Goal: Information Seeking & Learning: Find specific page/section

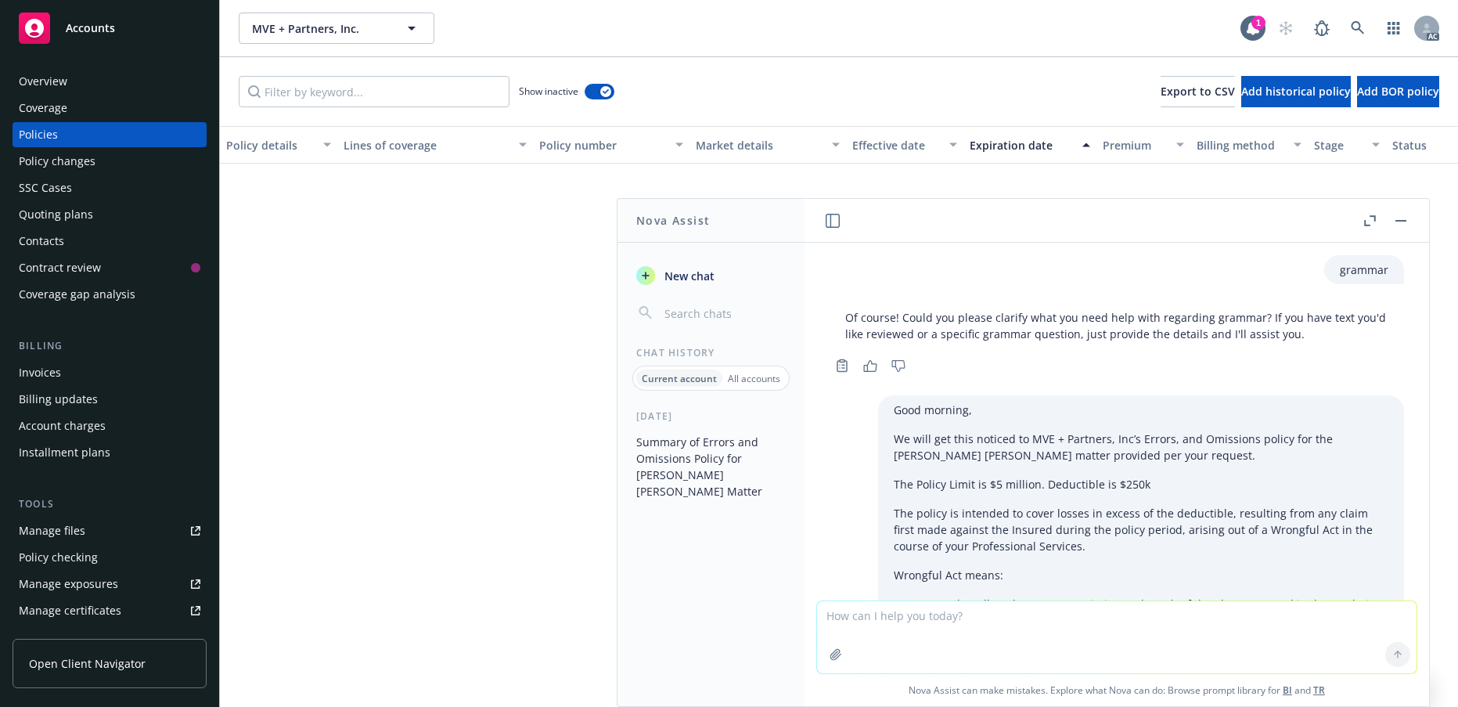
scroll to position [1228, 0]
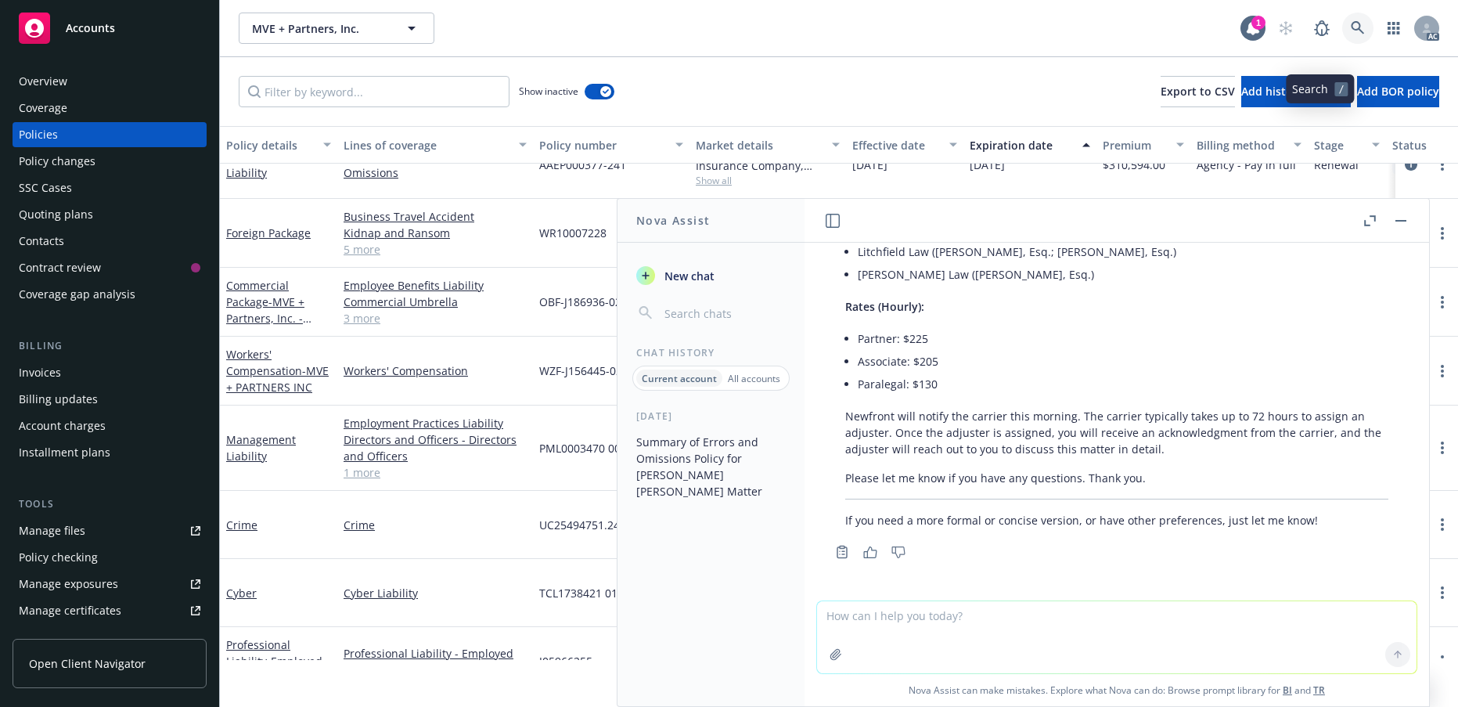
click at [1351, 34] on icon at bounding box center [1357, 27] width 13 height 13
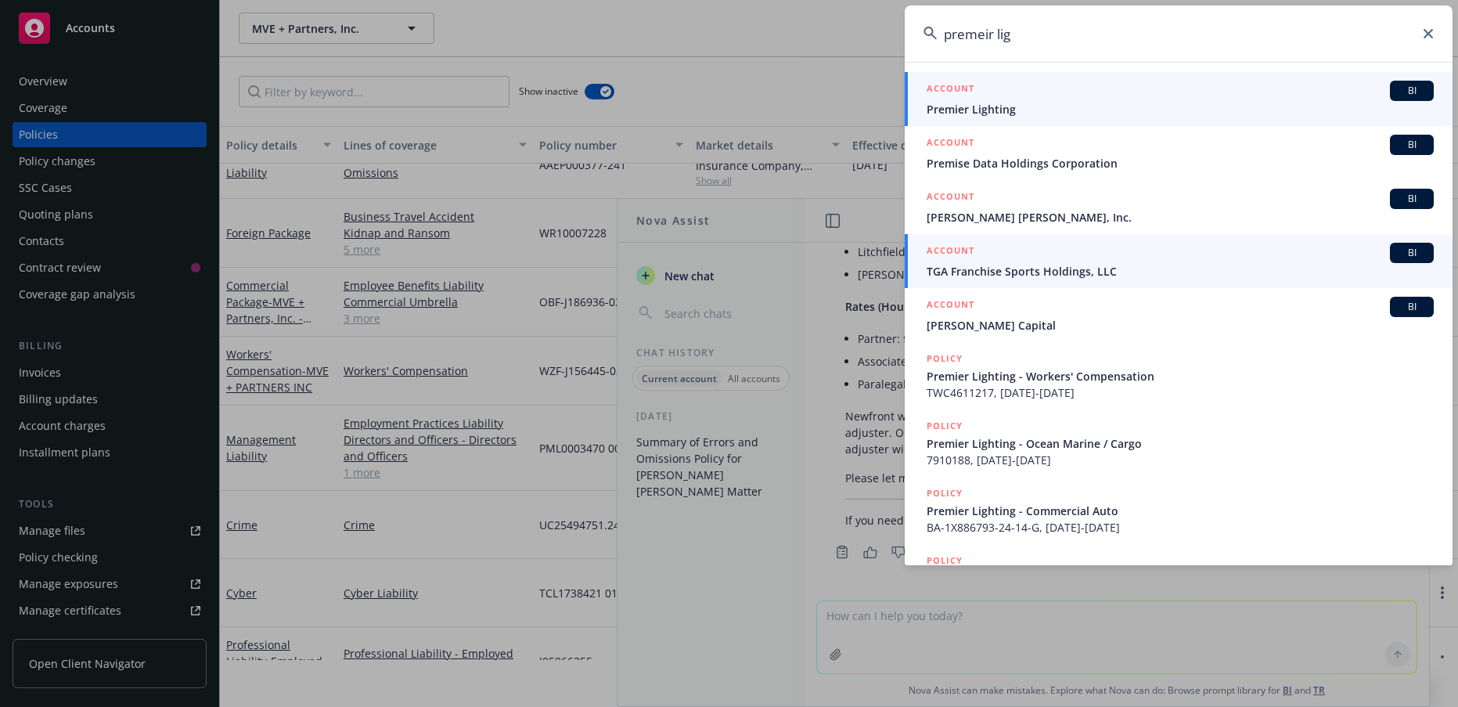
type input "premeir lig"
click at [1002, 103] on span "Premier Lighting" at bounding box center [1179, 109] width 507 height 16
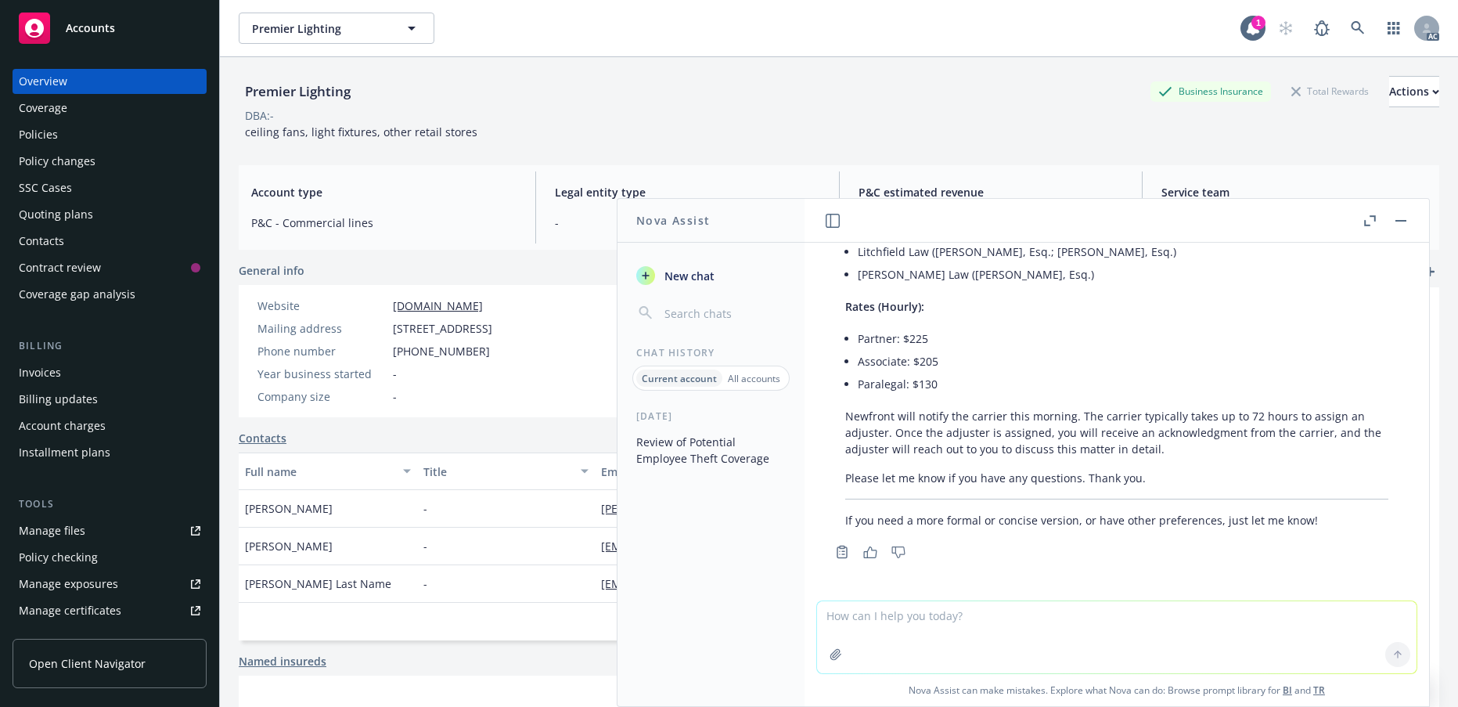
click at [56, 147] on div "Policies" at bounding box center [38, 134] width 39 height 25
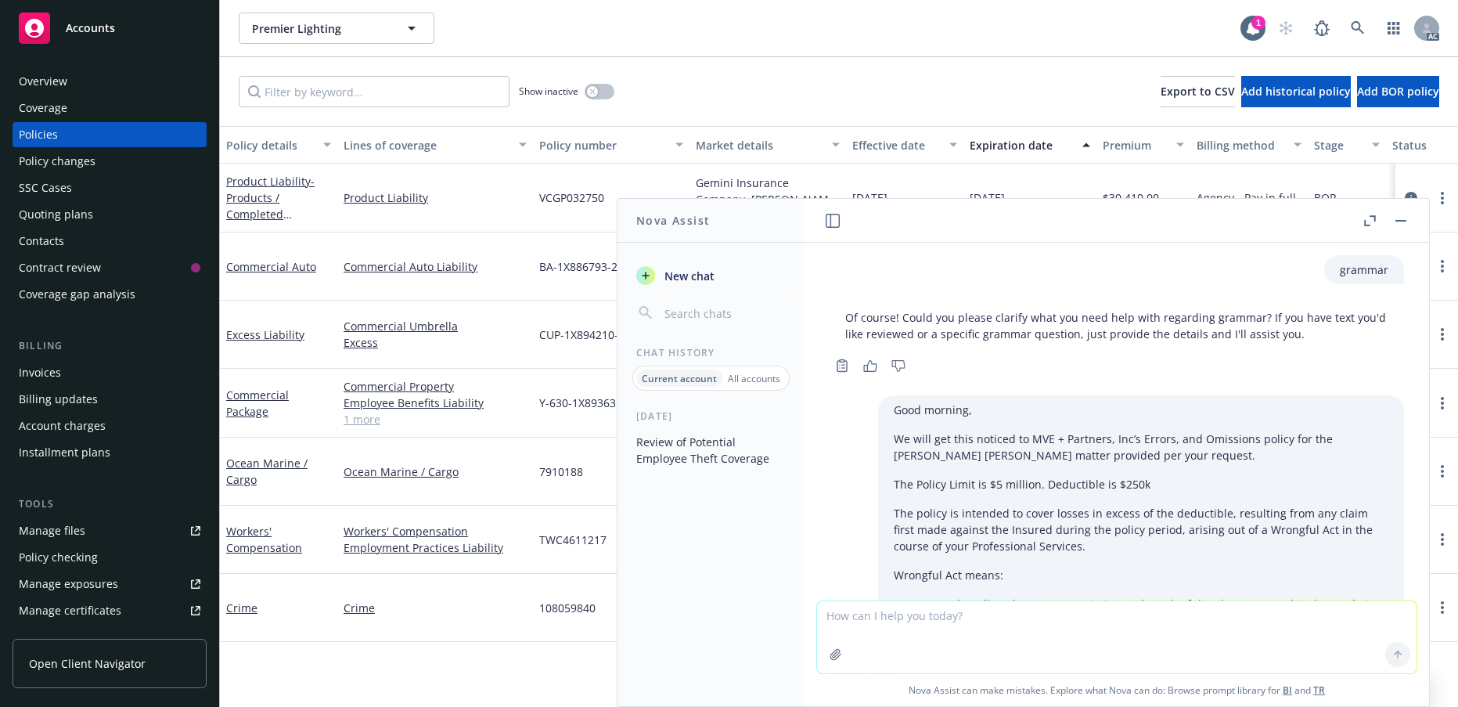
click at [1395, 221] on icon "button" at bounding box center [1400, 221] width 11 height 2
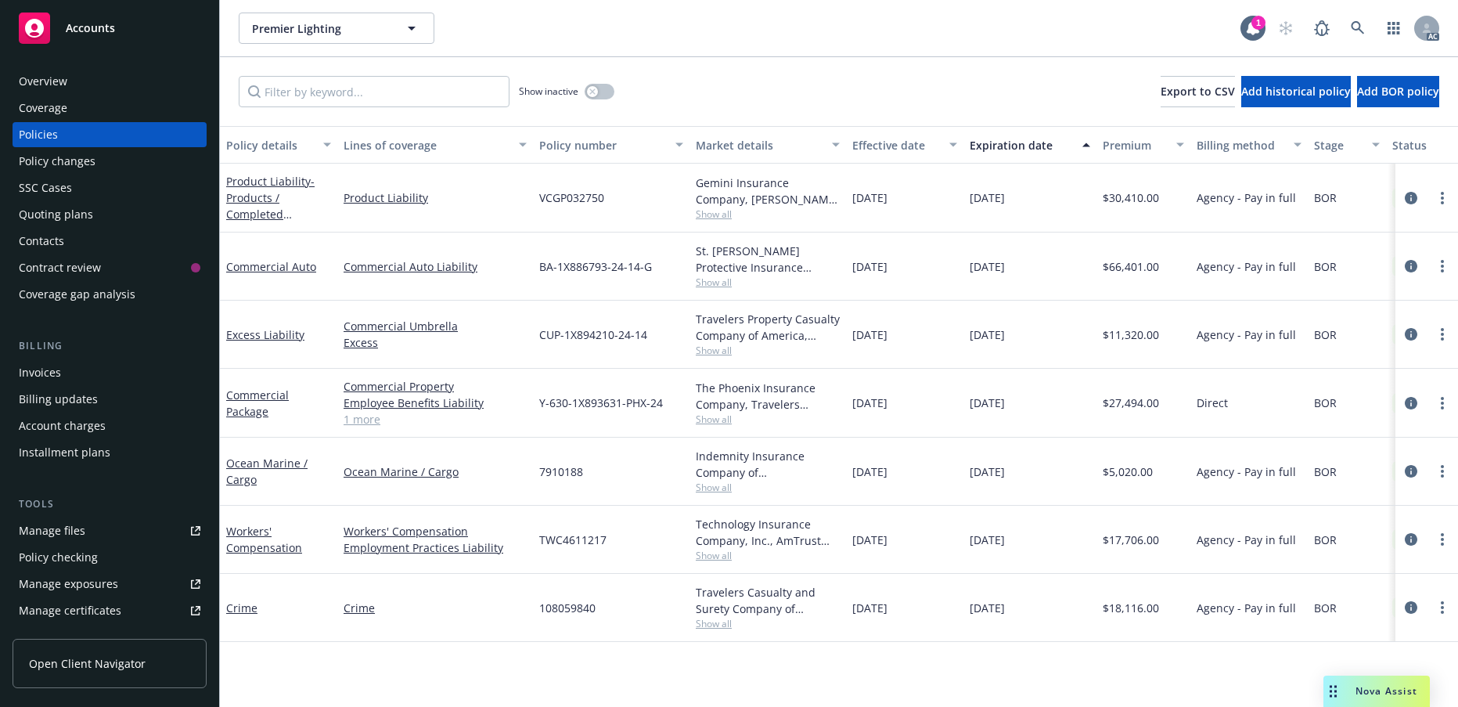
scroll to position [99, 0]
click at [250, 615] on link "Crime" at bounding box center [241, 607] width 31 height 15
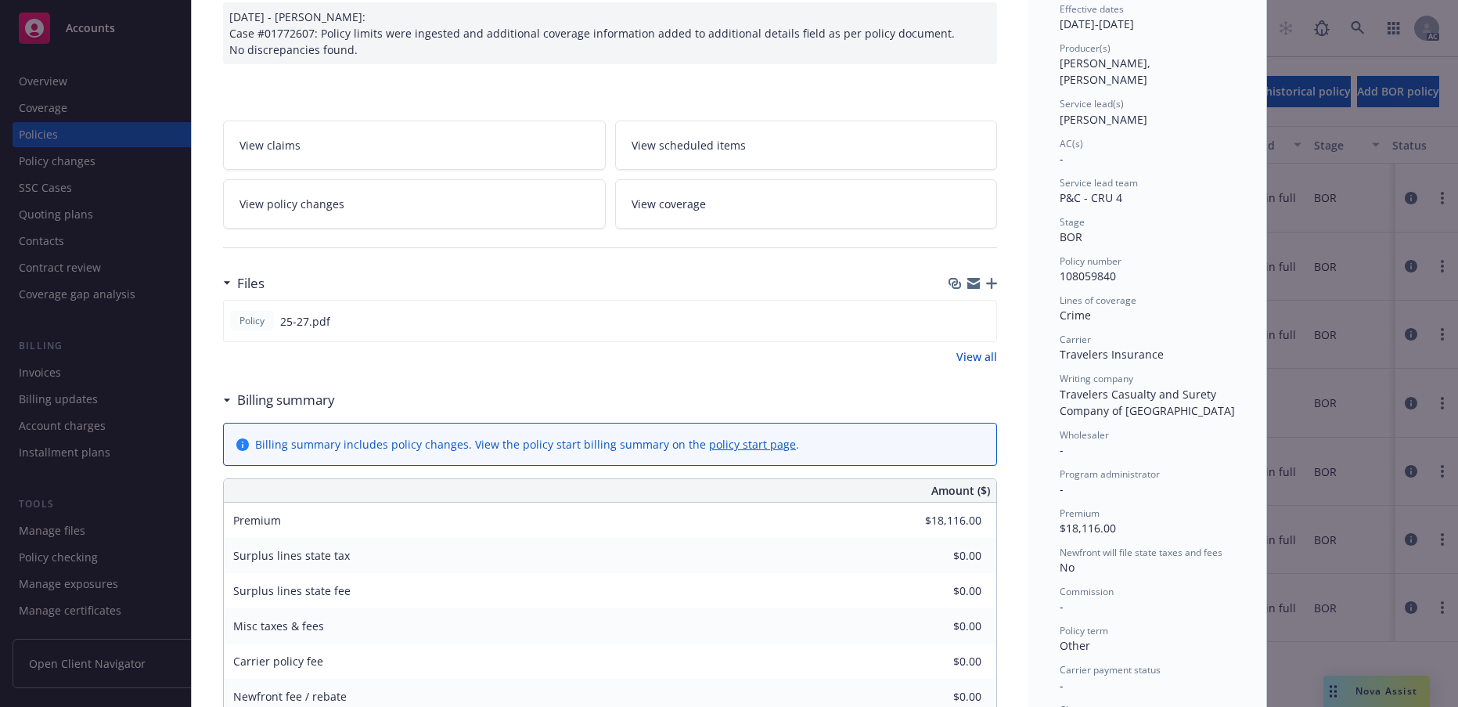
scroll to position [156, 0]
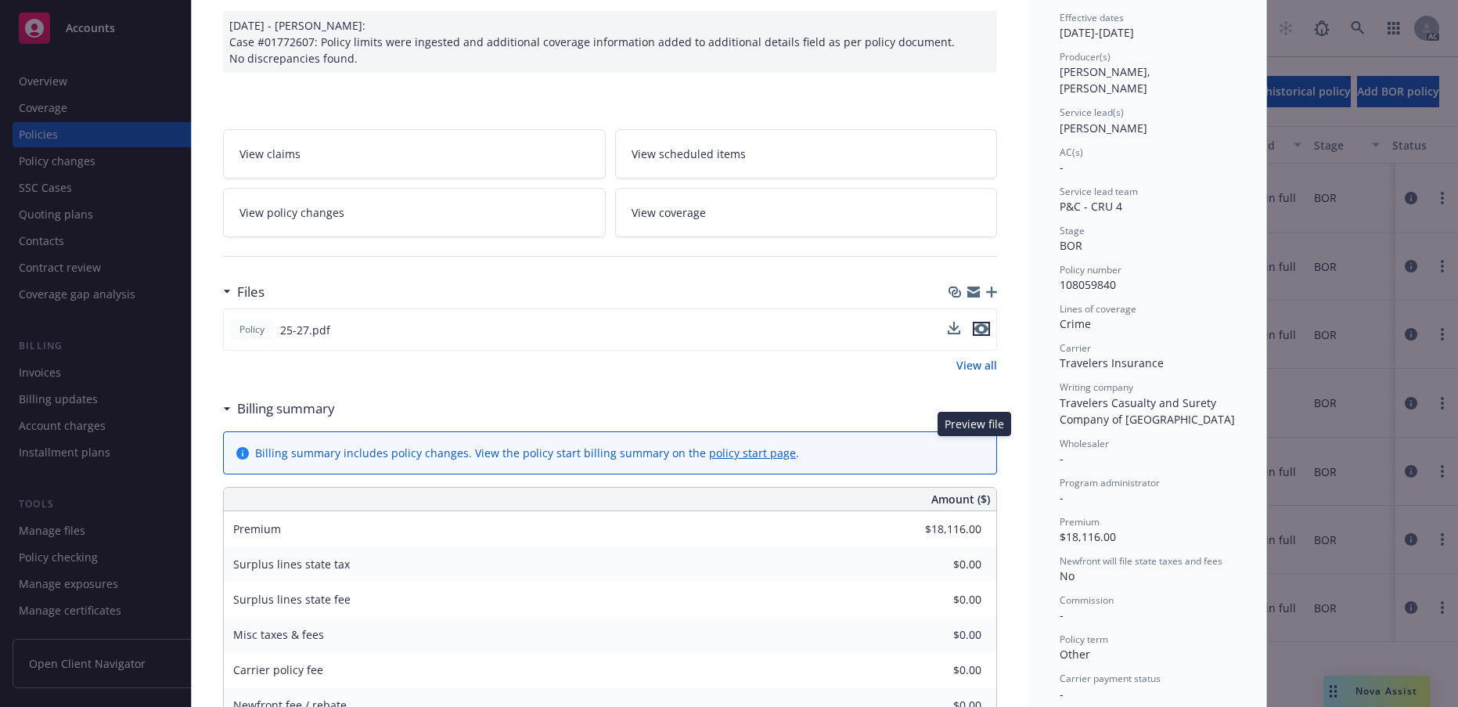
click at [976, 334] on icon "preview file" at bounding box center [981, 328] width 14 height 11
